Goal: Transaction & Acquisition: Purchase product/service

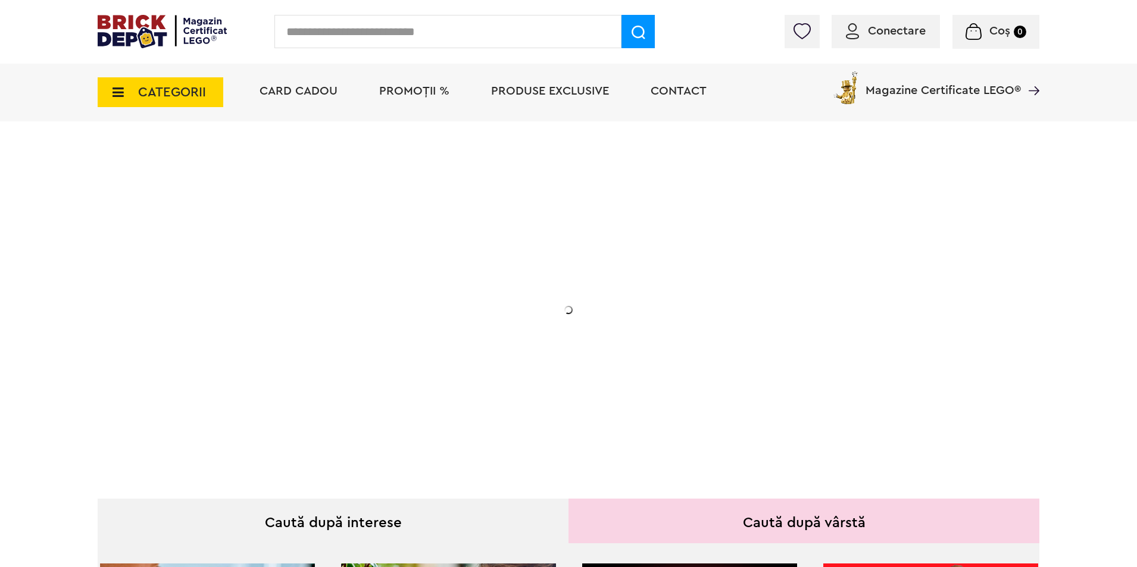
click at [401, 95] on span "PROMOȚII %" at bounding box center [414, 91] width 70 height 12
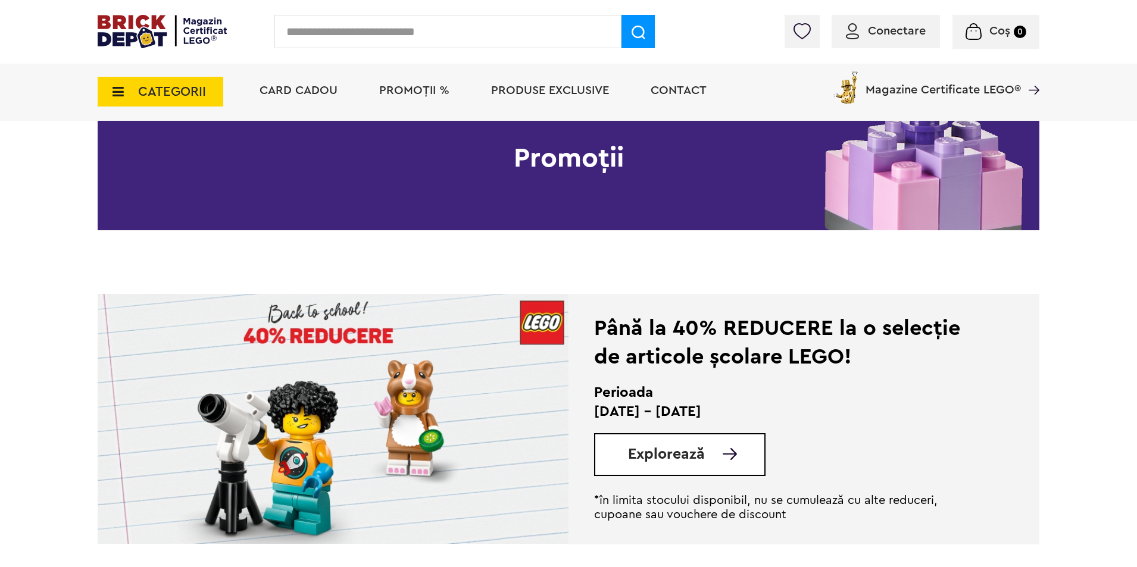
scroll to position [139, 0]
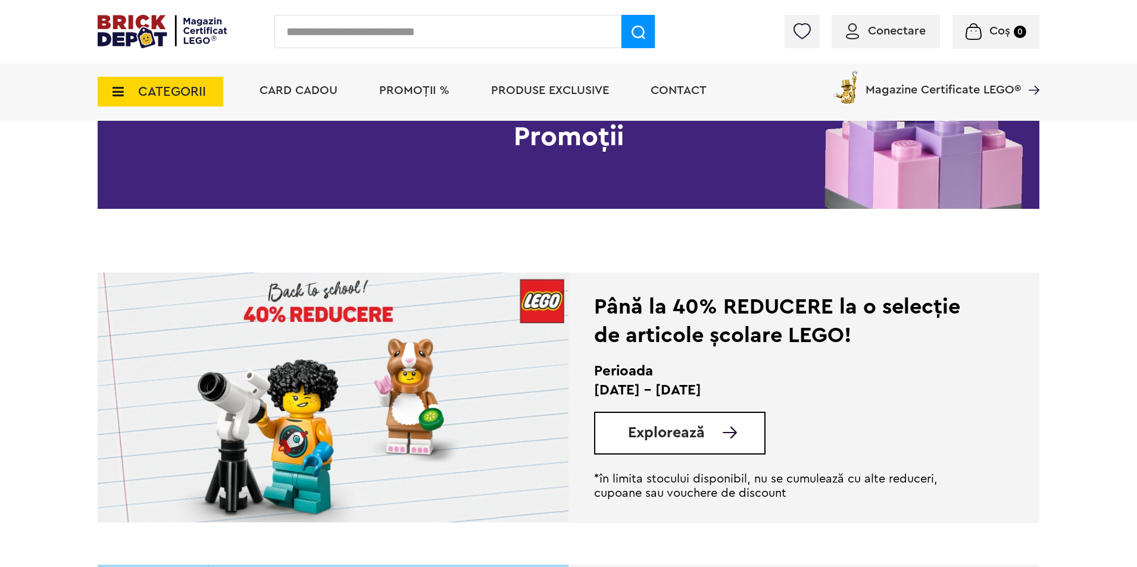
click at [458, 382] on img at bounding box center [333, 398] width 471 height 250
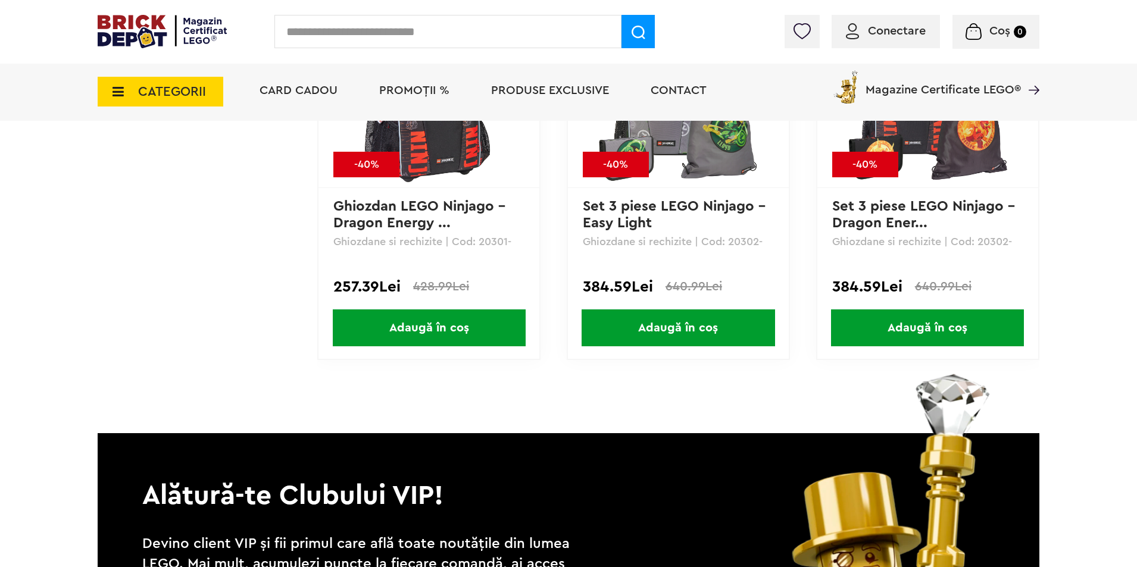
scroll to position [5952, 0]
